Goal: Information Seeking & Learning: Learn about a topic

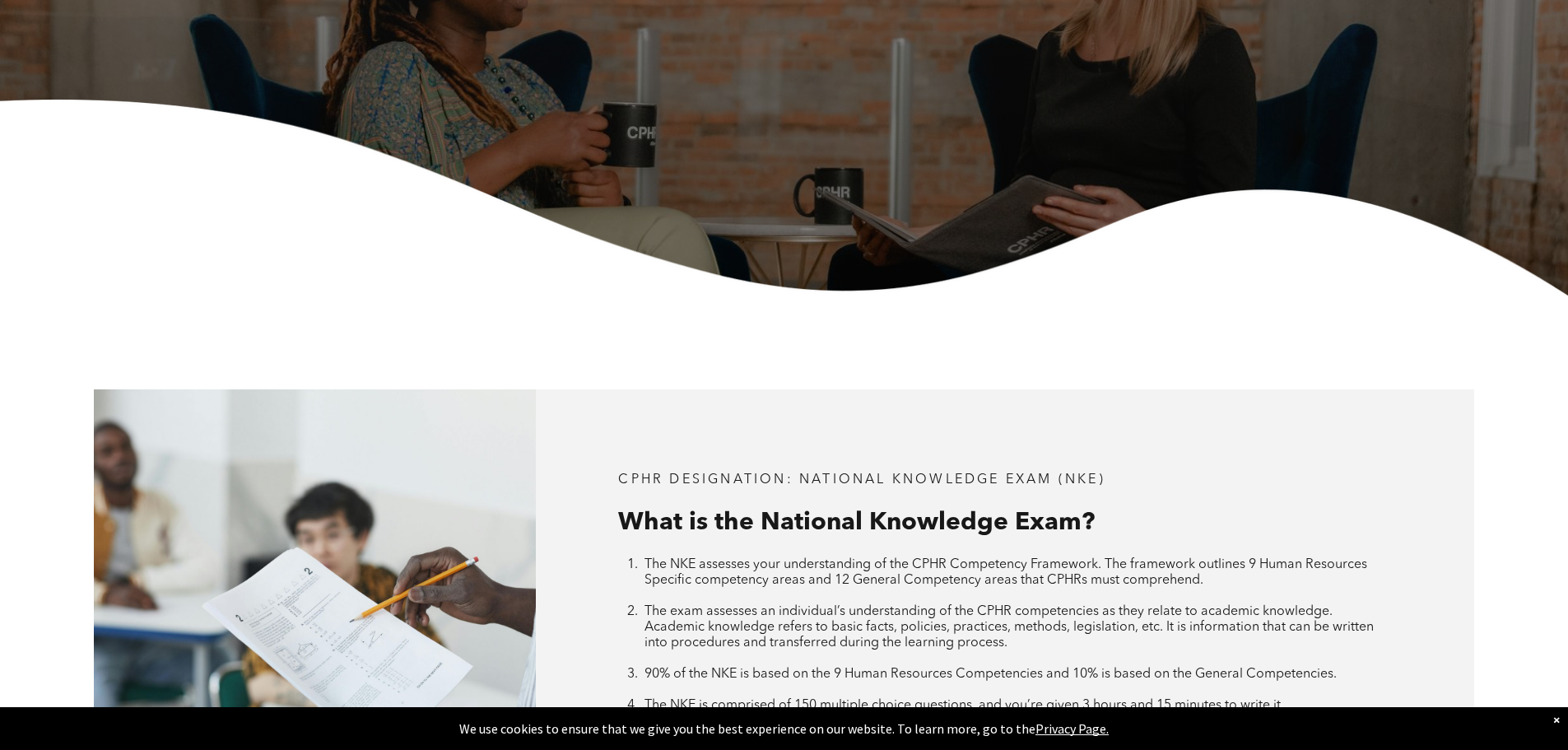
scroll to position [576, 0]
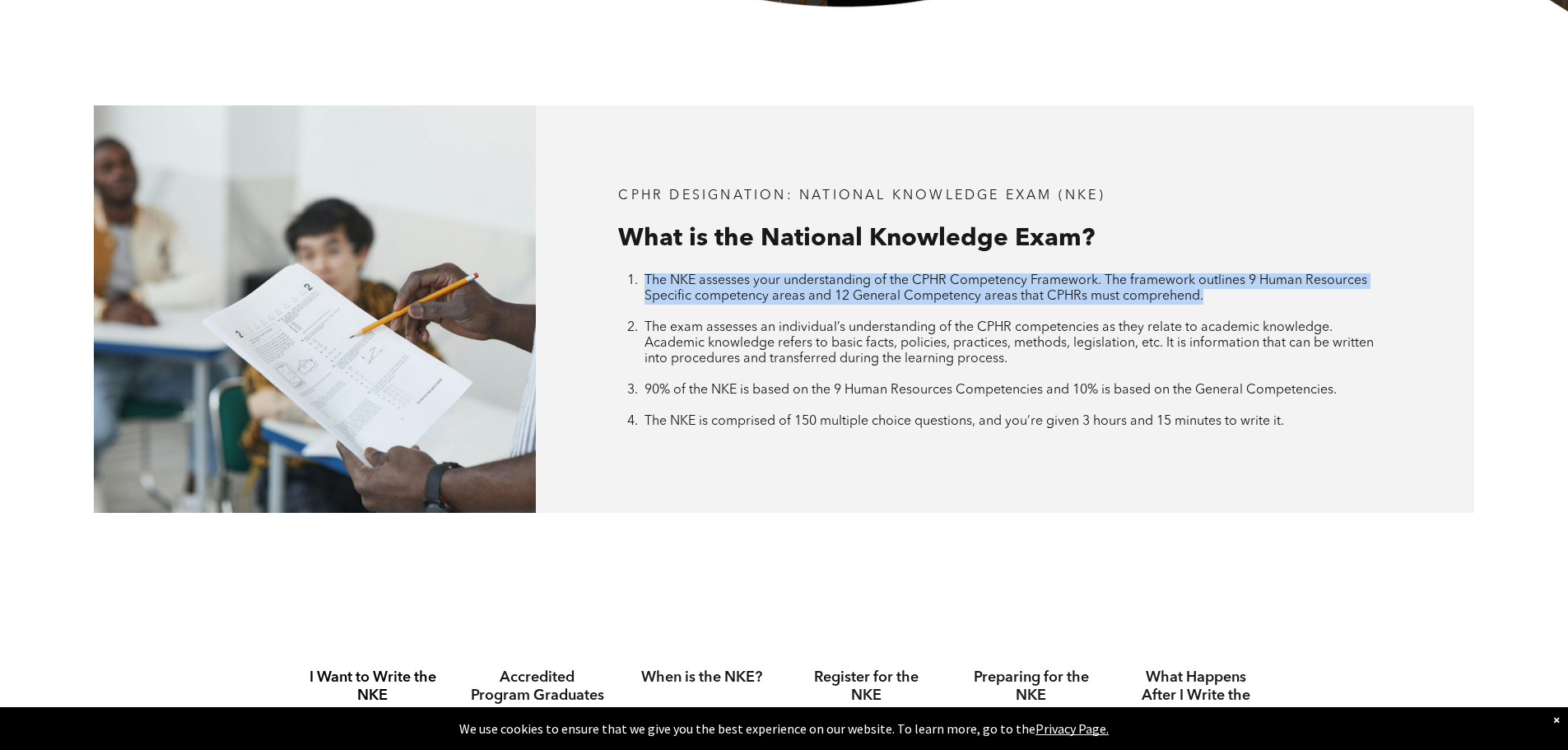
drag, startPoint x: 1236, startPoint y: 295, endPoint x: 629, endPoint y: 276, distance: 607.3
click at [645, 276] on li "The NKE assesses your understanding of the CPHR Competency Framework. The frame…" at bounding box center [1018, 296] width 747 height 47
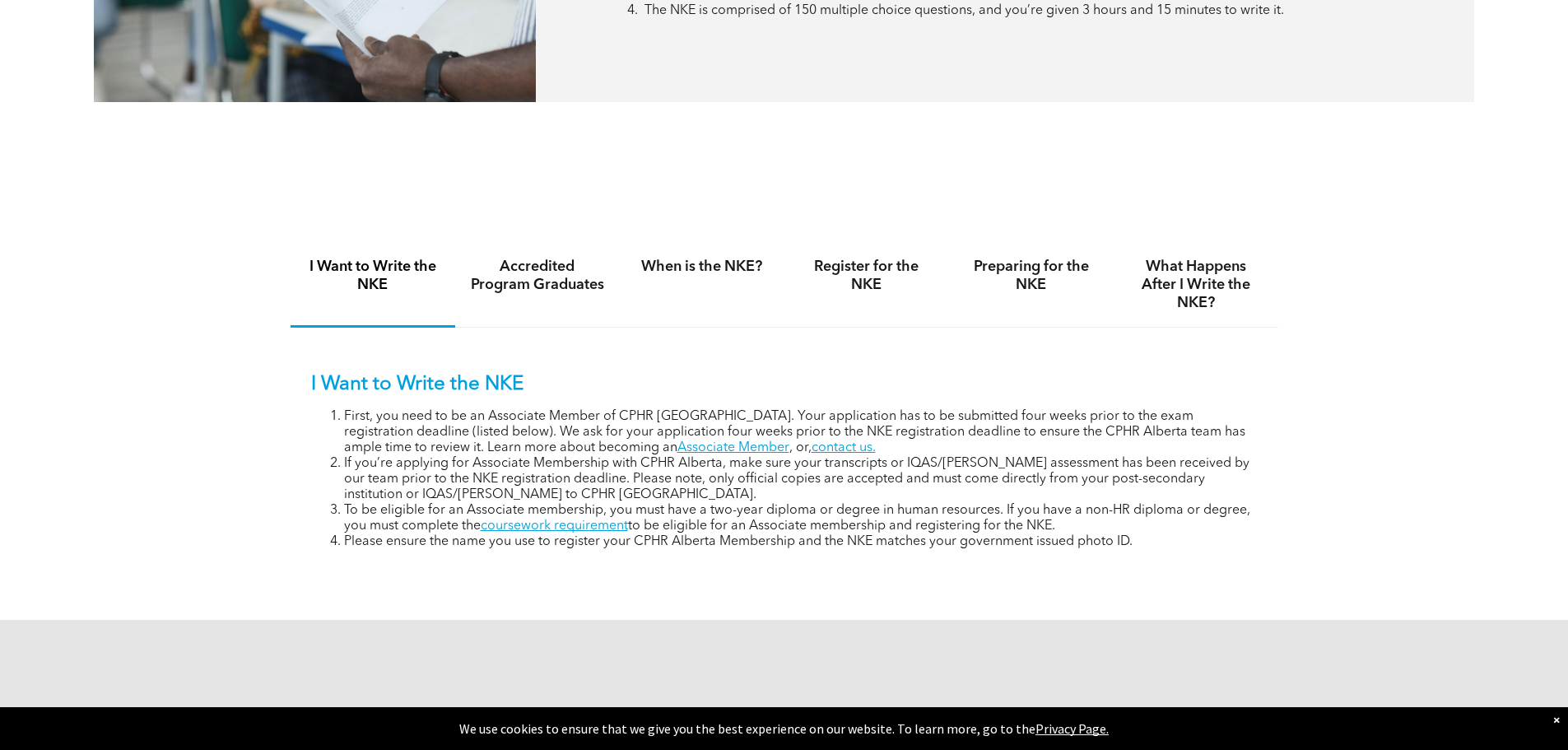
scroll to position [988, 0]
click at [560, 268] on h4 "Accredited Program Graduates" at bounding box center [537, 275] width 135 height 36
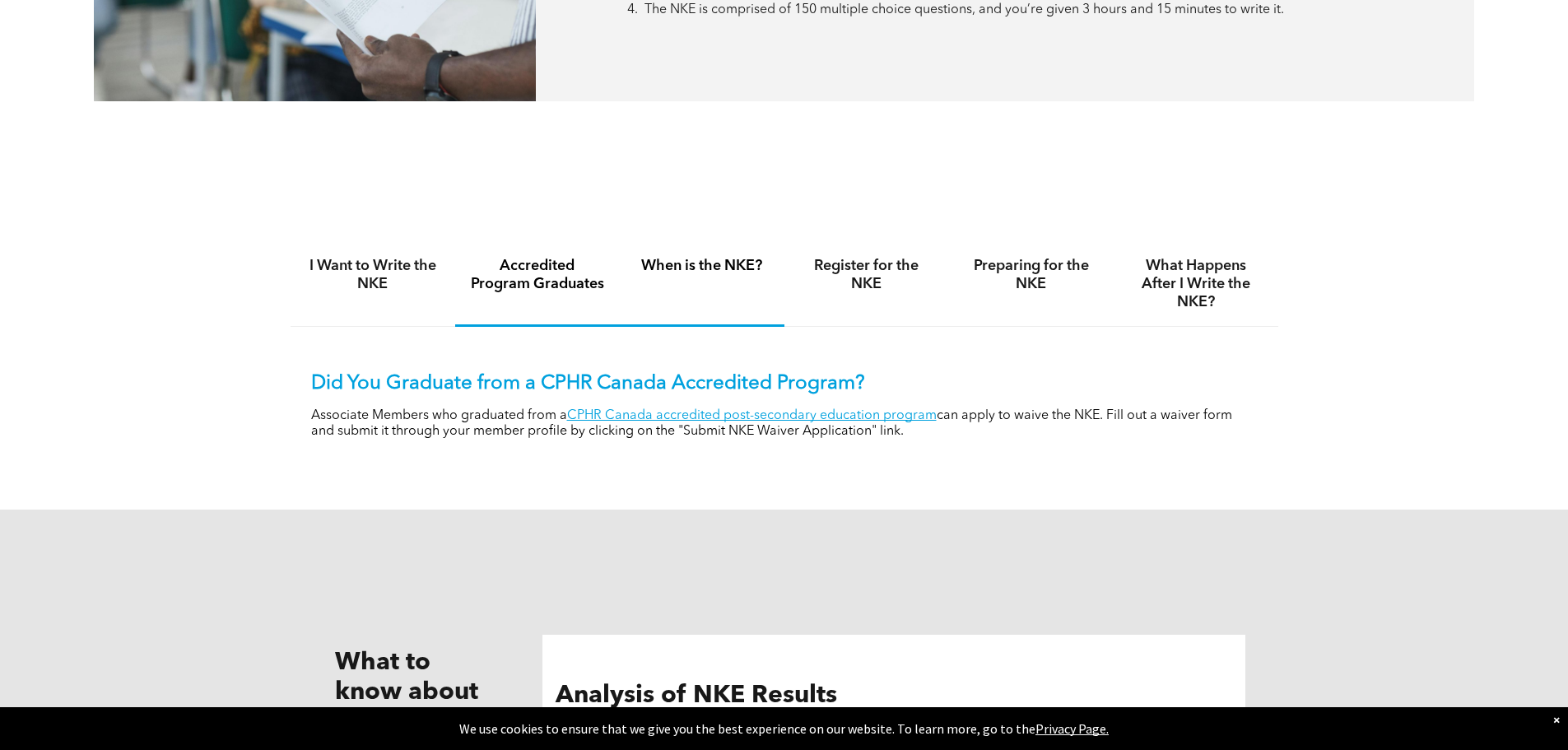
click at [728, 264] on h4 "When is the NKE?" at bounding box center [702, 265] width 135 height 18
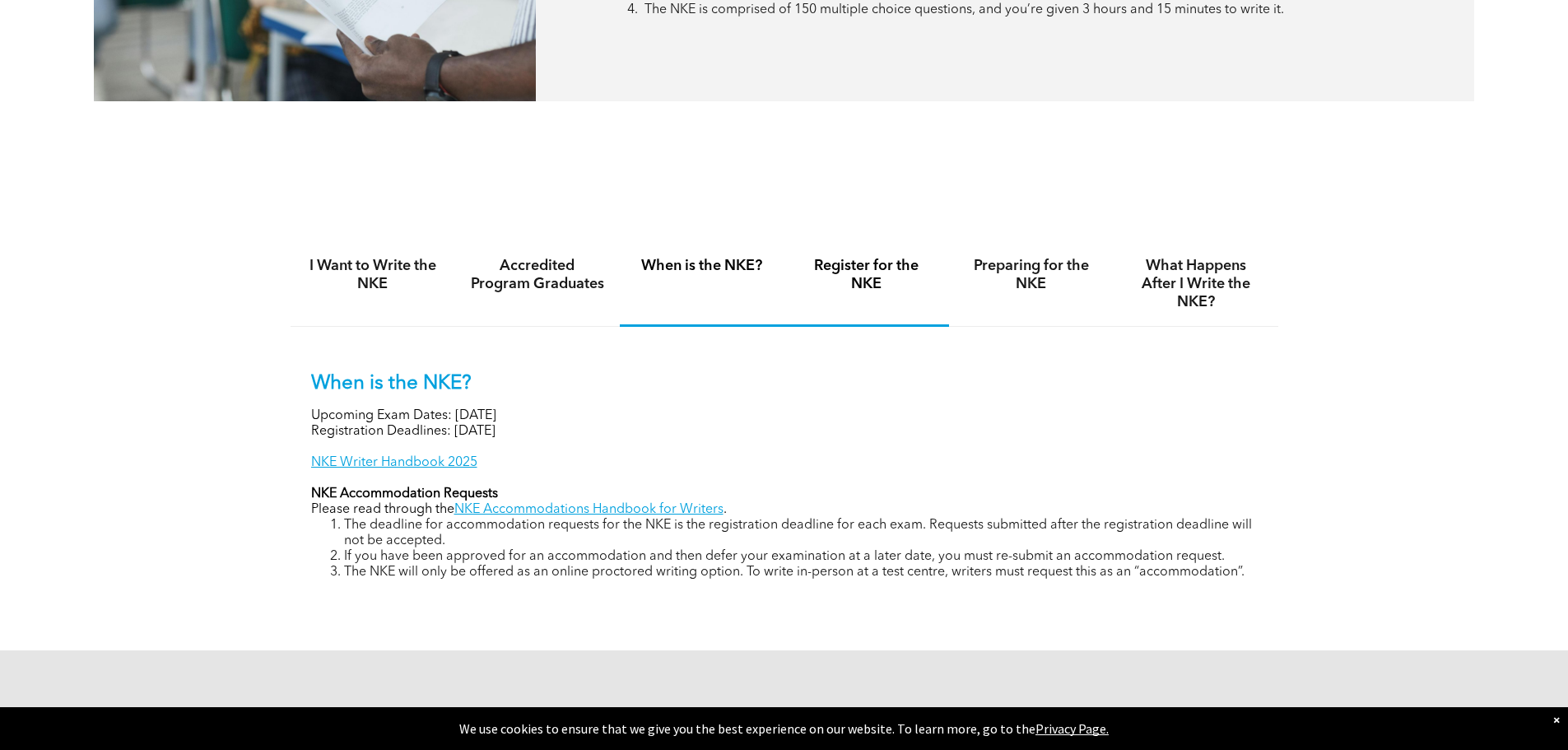
click at [893, 275] on h4 "Register for the NKE" at bounding box center [866, 275] width 135 height 36
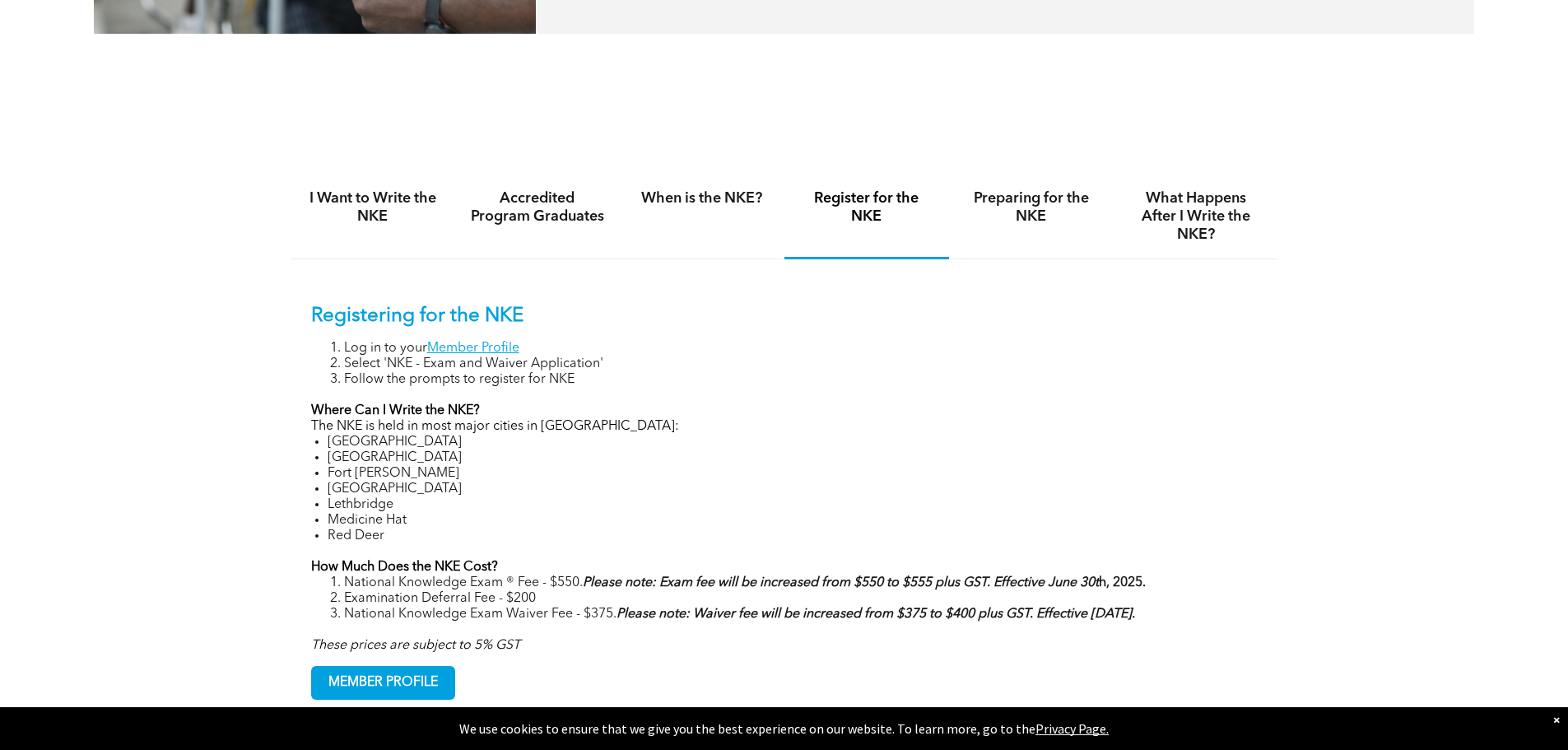
scroll to position [1070, 0]
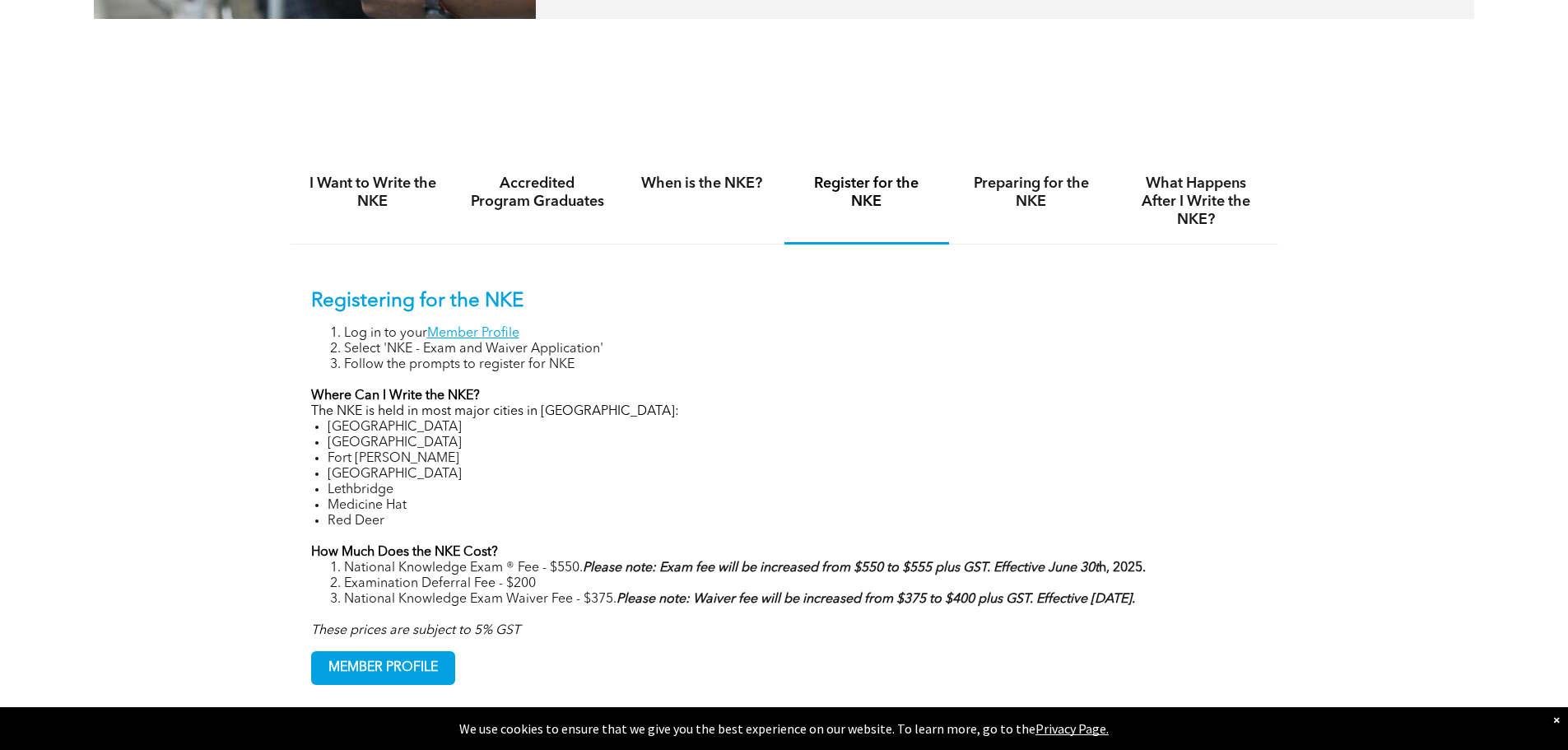
drag, startPoint x: 619, startPoint y: 599, endPoint x: 581, endPoint y: 597, distance: 38.1
click at [581, 597] on li "National Knowledge Exam Waiver Fee - $375. Please note: Waiver fee will be incr…" at bounding box center [801, 599] width 914 height 15
click at [738, 451] on li "Fort [PERSON_NAME]" at bounding box center [793, 458] width 931 height 15
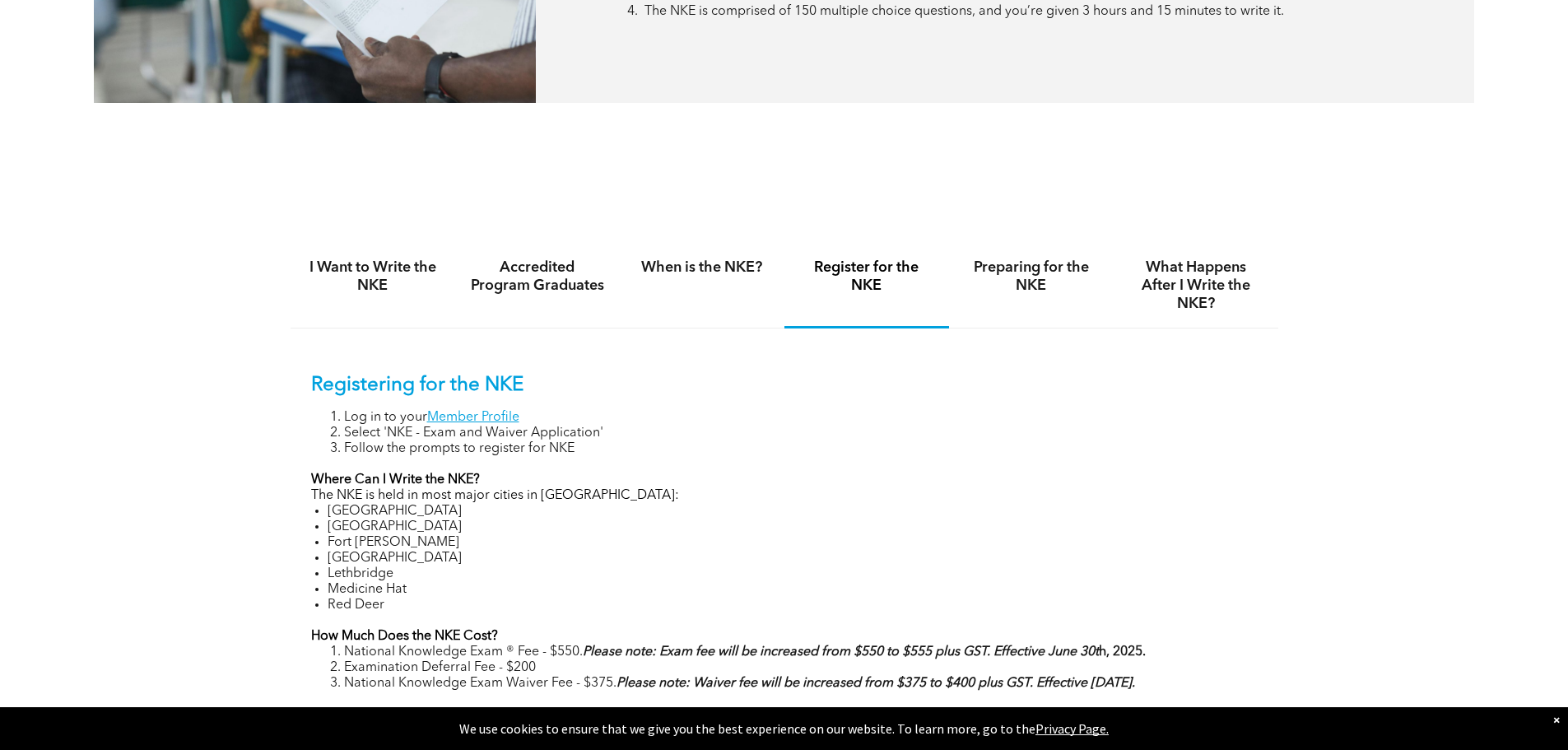
scroll to position [905, 0]
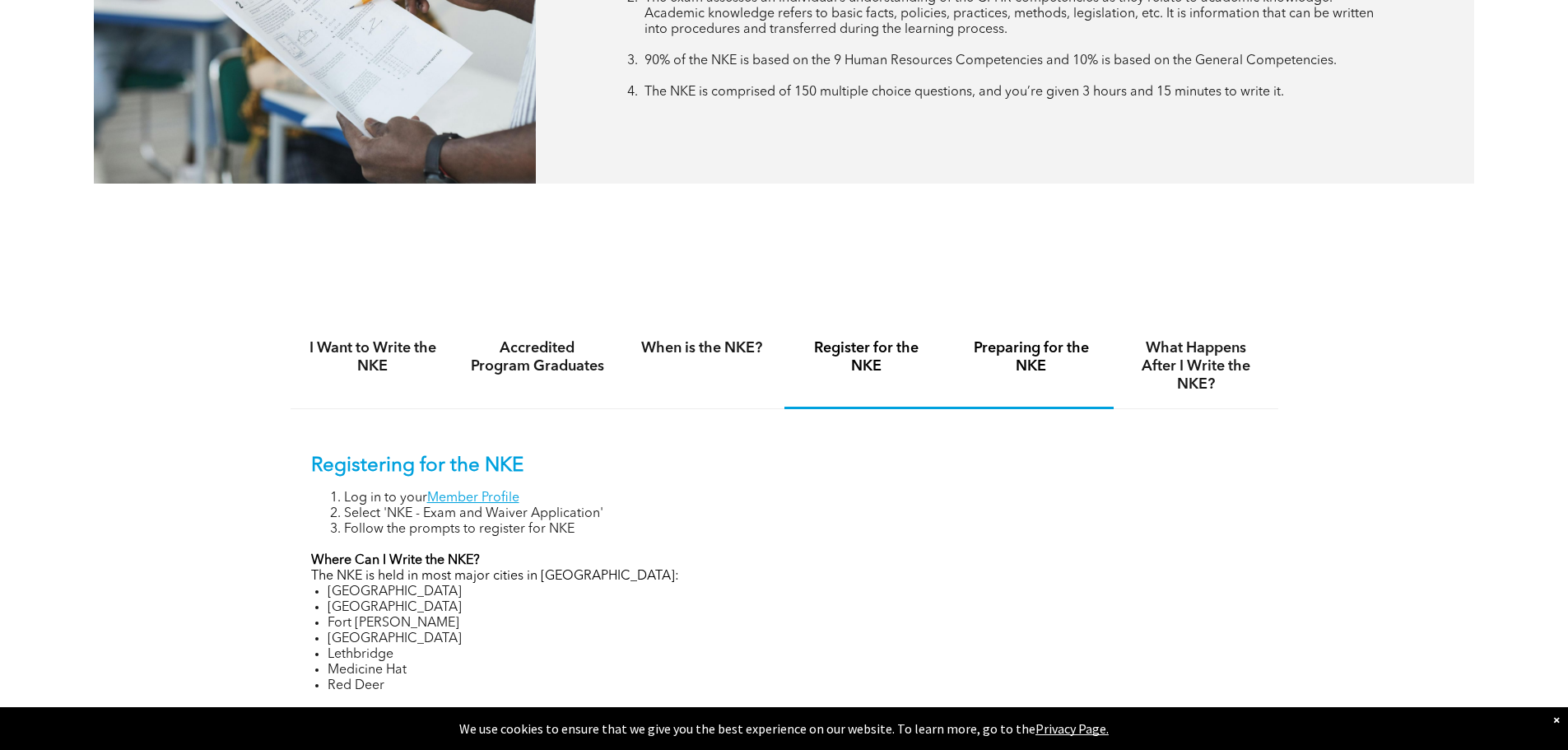
click at [1023, 355] on h4 "Preparing for the NKE" at bounding box center [1031, 357] width 135 height 36
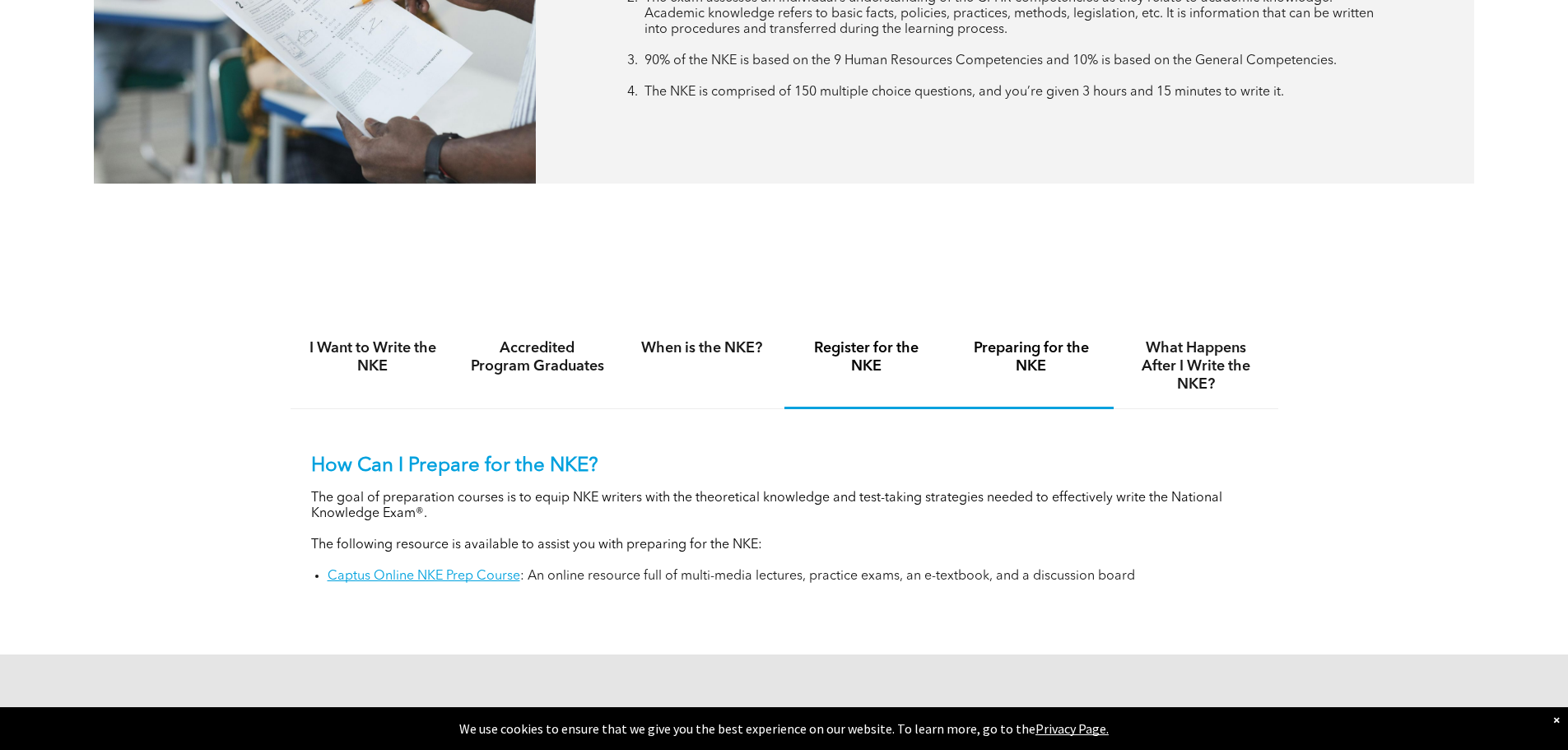
click at [865, 352] on h4 "Register for the NKE" at bounding box center [866, 357] width 135 height 36
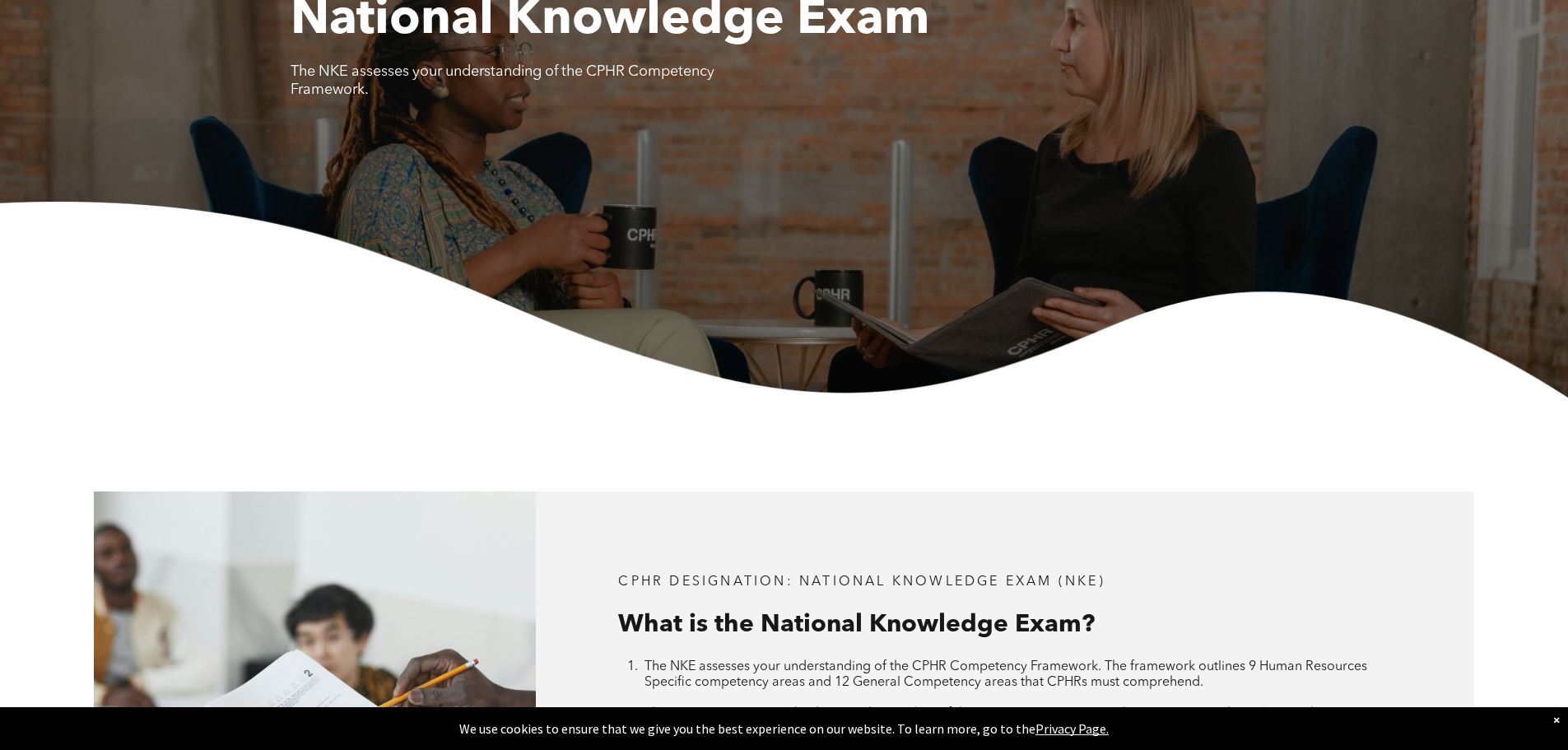
scroll to position [0, 0]
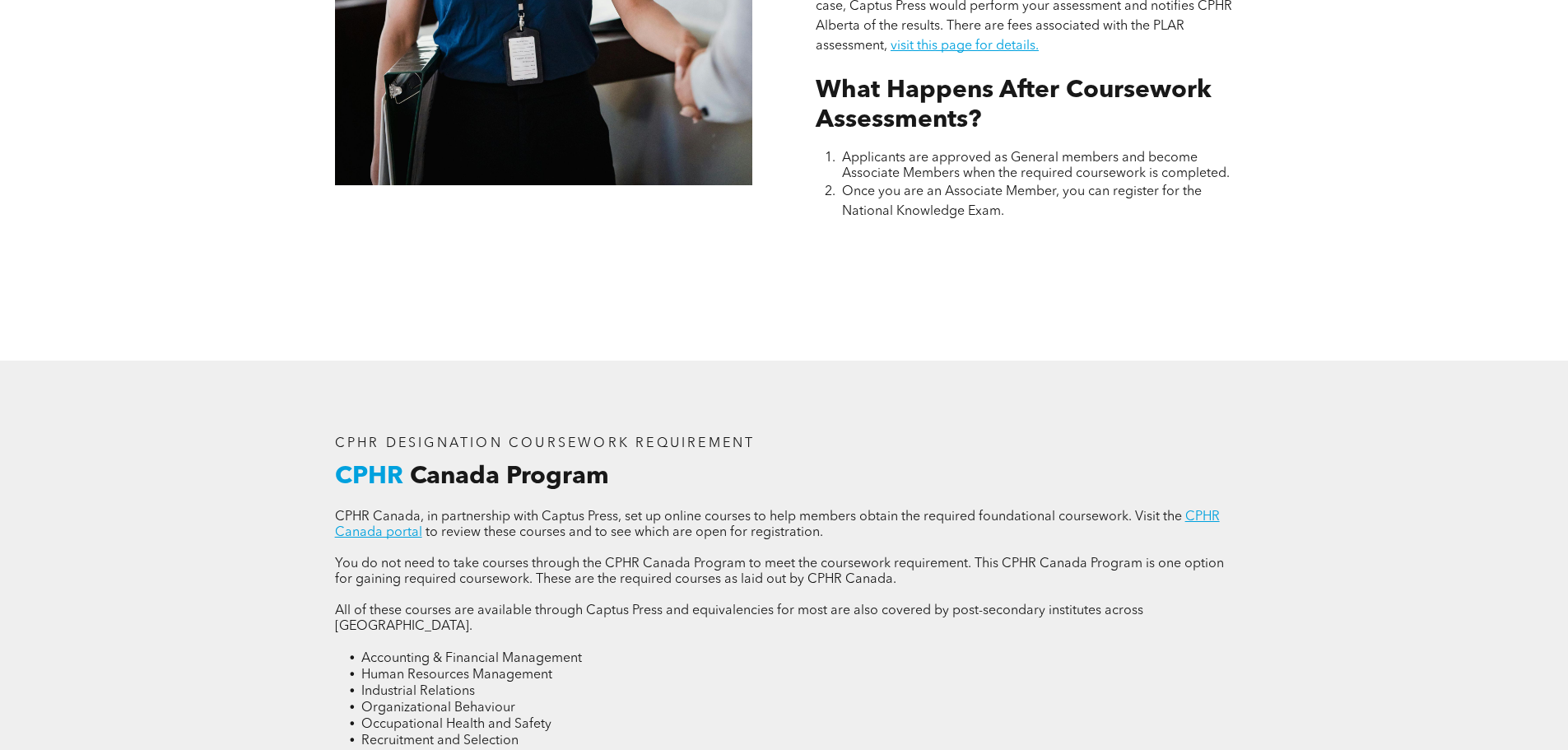
scroll to position [1893, 0]
